Goal: Download file/media

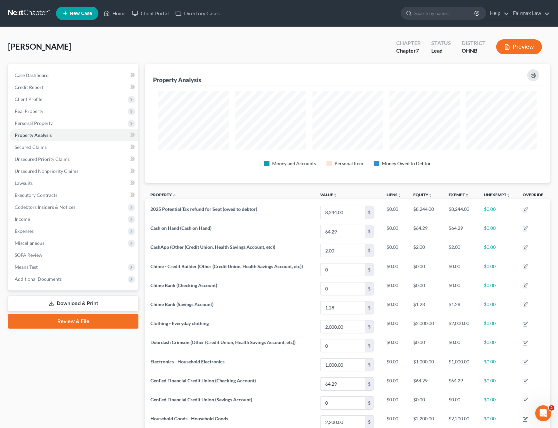
click at [28, 15] on link at bounding box center [29, 13] width 43 height 12
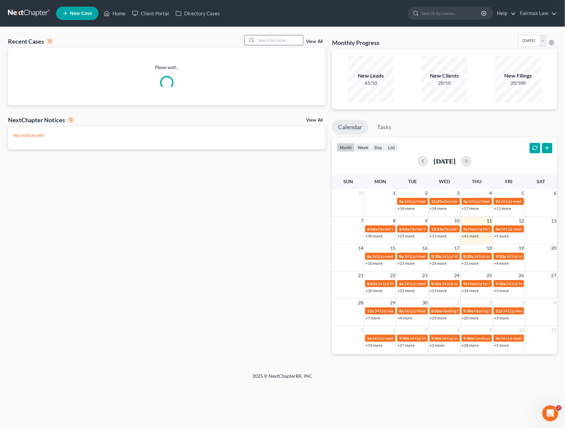
click at [260, 38] on input "search" at bounding box center [279, 40] width 47 height 10
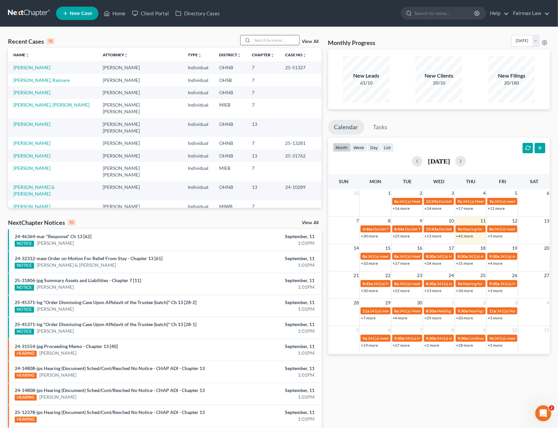
paste input "[PERSON_NAME]"
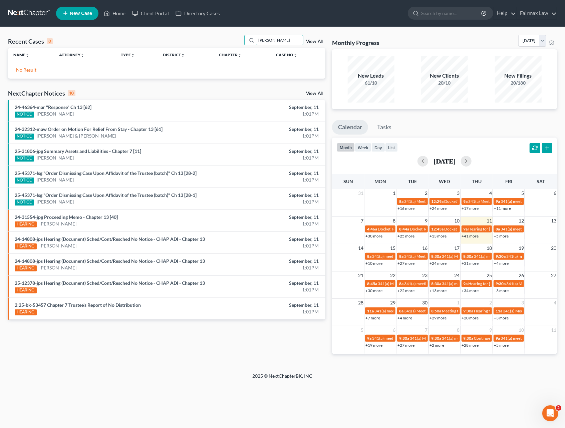
drag, startPoint x: 283, startPoint y: 41, endPoint x: 221, endPoint y: 45, distance: 61.4
click at [221, 45] on div "Recent Cases 0 [PERSON_NAME] View All" at bounding box center [166, 41] width 317 height 13
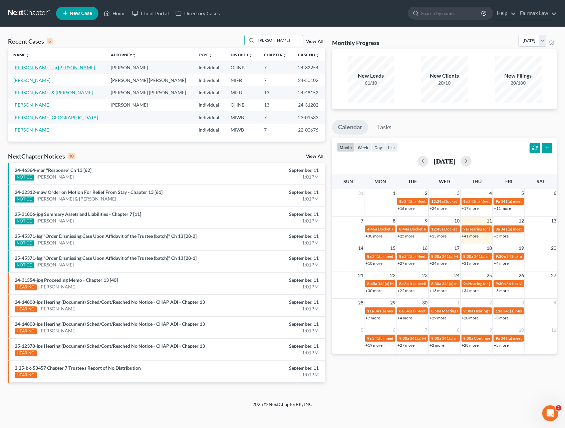
type input "[PERSON_NAME]"
click at [35, 68] on link "[PERSON_NAME], La [PERSON_NAME]" at bounding box center [54, 68] width 82 height 6
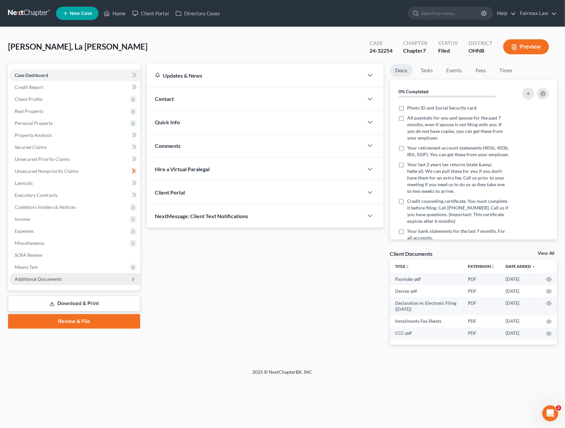
click at [43, 276] on span "Additional Documents" at bounding box center [38, 279] width 47 height 6
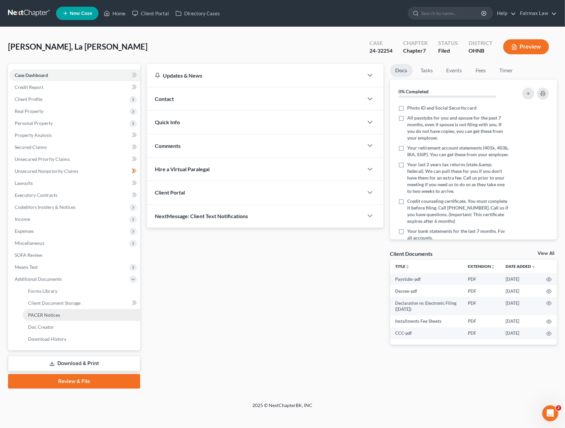
click at [46, 311] on link "PACER Notices" at bounding box center [81, 315] width 117 height 12
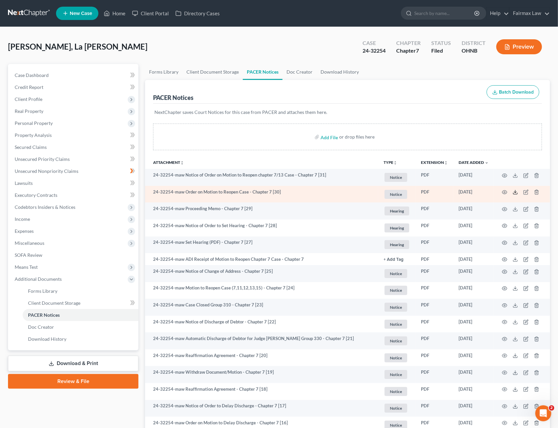
click at [515, 191] on line at bounding box center [515, 191] width 0 height 3
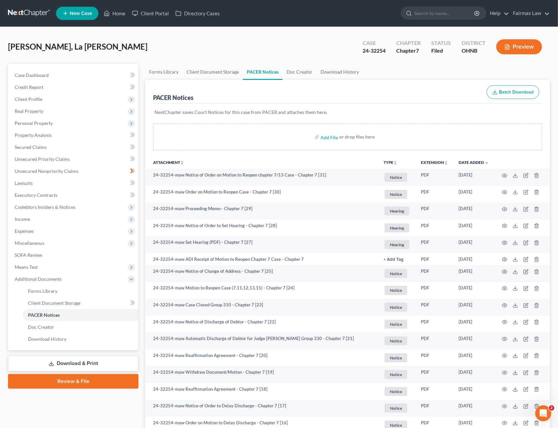
click at [28, 15] on link at bounding box center [29, 13] width 43 height 12
